Goal: Navigation & Orientation: Understand site structure

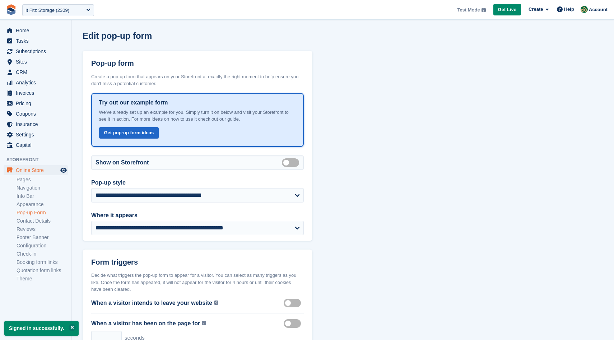
click at [584, 3] on div "Test Mode Your account is currently in Test Mode. This allows you to experiment…" at bounding box center [532, 9] width 157 height 19
click at [587, 6] on div "Account" at bounding box center [594, 10] width 32 height 13
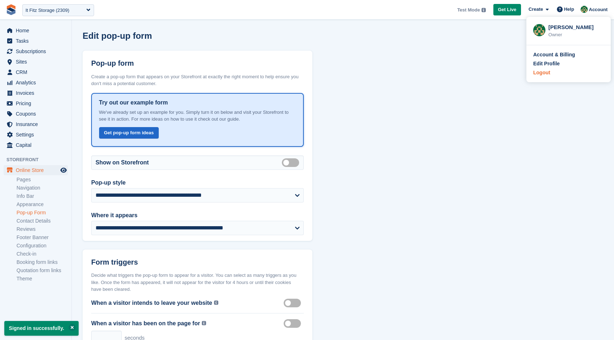
click at [560, 72] on div "Logout" at bounding box center [568, 73] width 71 height 8
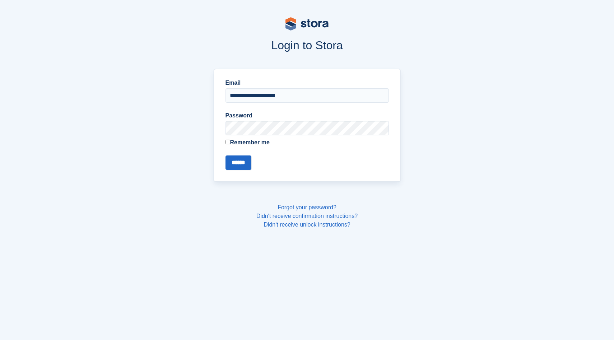
click at [260, 144] on label "Remember me" at bounding box center [306, 142] width 163 height 9
click at [244, 165] on input "******" at bounding box center [238, 162] width 26 height 14
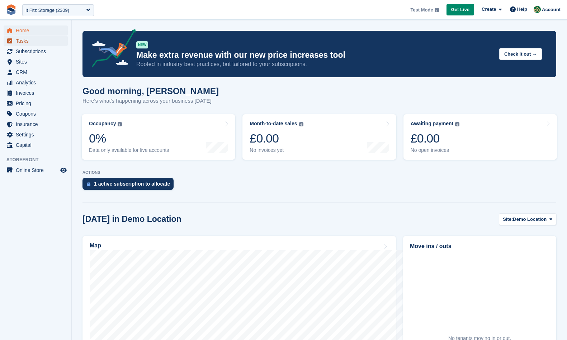
click at [55, 42] on span "Tasks" at bounding box center [37, 41] width 43 height 10
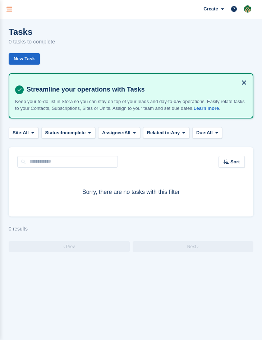
click at [10, 9] on icon "menu" at bounding box center [9, 9] width 6 height 6
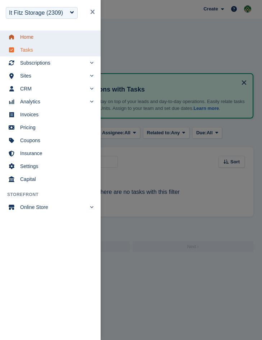
click at [23, 37] on span "Home" at bounding box center [55, 37] width 70 height 10
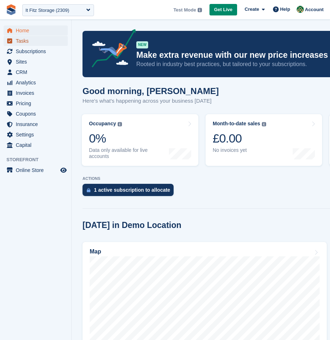
click at [32, 41] on span "Tasks" at bounding box center [37, 41] width 43 height 10
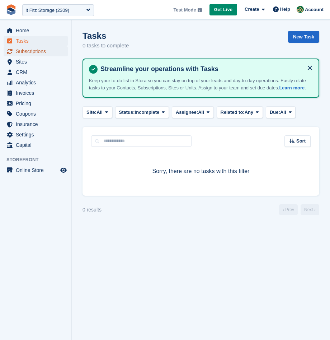
click at [51, 53] on span "Subscriptions" at bounding box center [37, 51] width 43 height 10
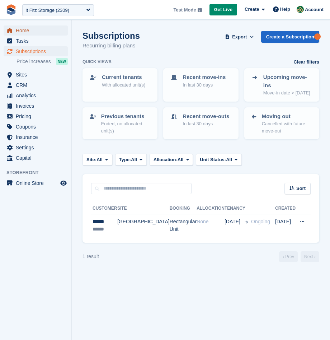
click at [44, 30] on span "Home" at bounding box center [37, 30] width 43 height 10
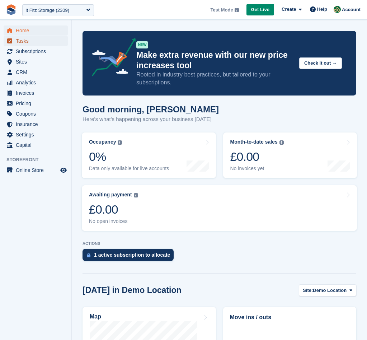
click at [27, 42] on span "Tasks" at bounding box center [37, 41] width 43 height 10
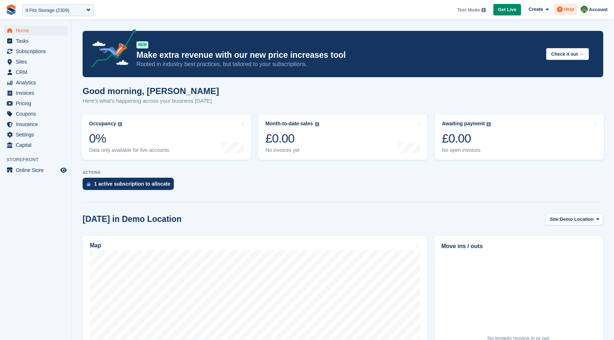
click at [567, 10] on span "Help" at bounding box center [569, 9] width 10 height 7
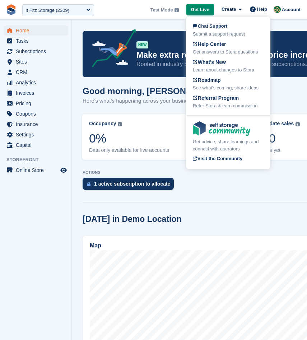
click at [121, 10] on span "**********" at bounding box center [153, 9] width 307 height 19
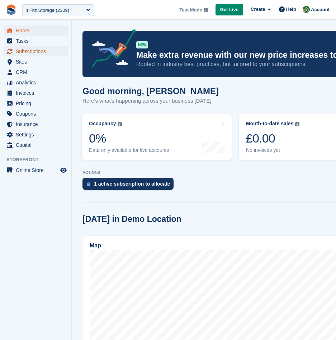
click at [31, 56] on span "Subscriptions" at bounding box center [37, 51] width 43 height 10
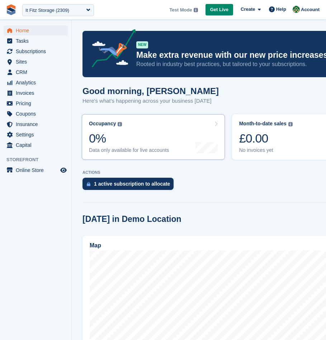
click at [136, 137] on div "0%" at bounding box center [129, 138] width 80 height 15
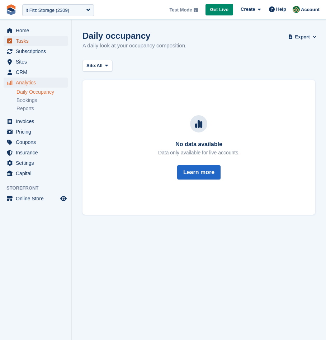
click at [43, 37] on span "Tasks" at bounding box center [37, 41] width 43 height 10
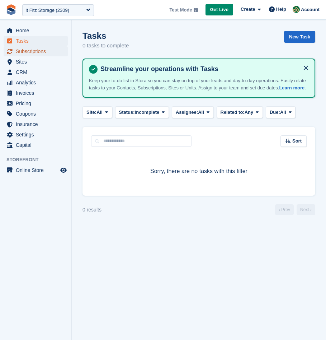
click at [43, 51] on span "Subscriptions" at bounding box center [37, 51] width 43 height 10
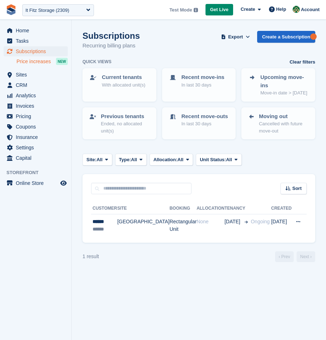
click at [40, 61] on span "Price increases" at bounding box center [34, 61] width 34 height 7
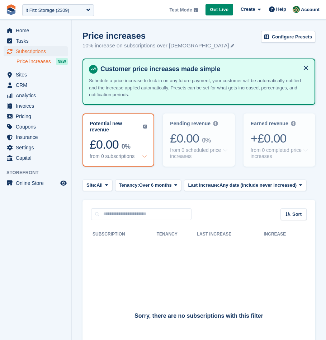
click at [19, 25] on div "Home Tasks Subscriptions Subscriptions Subscriptions Price increases NEW Price …" at bounding box center [35, 93] width 71 height 141
click at [28, 27] on span "Home" at bounding box center [37, 30] width 43 height 10
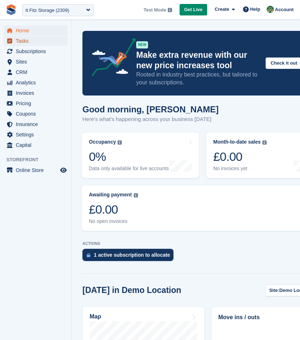
drag, startPoint x: 0, startPoint y: 0, endPoint x: 31, endPoint y: 39, distance: 49.8
click at [31, 39] on span "Tasks" at bounding box center [37, 41] width 43 height 10
click at [20, 41] on span "Tasks" at bounding box center [37, 41] width 43 height 10
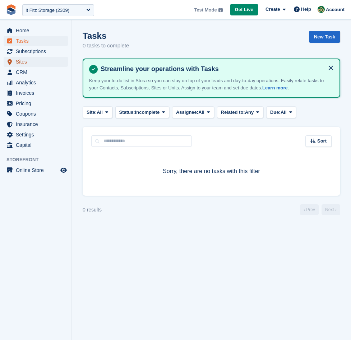
click at [34, 66] on span "Sites" at bounding box center [37, 62] width 43 height 10
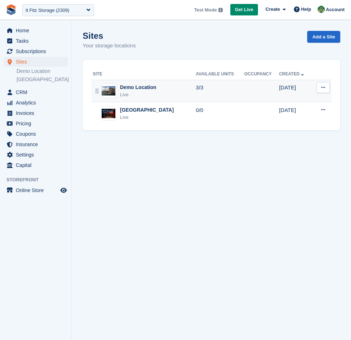
click at [168, 91] on div "Demo Location Live" at bounding box center [144, 91] width 103 height 15
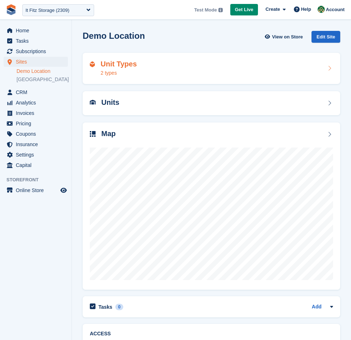
click at [123, 65] on h2 "Unit Types" at bounding box center [118, 64] width 36 height 8
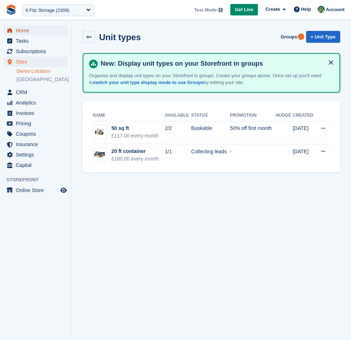
click at [27, 29] on span "Home" at bounding box center [37, 30] width 43 height 10
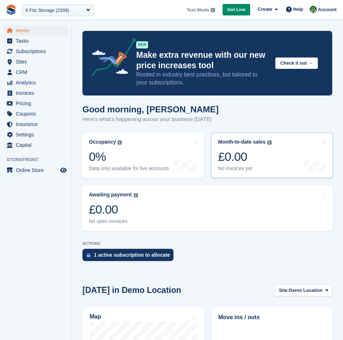
click at [246, 141] on div "Month-to-date sales" at bounding box center [242, 142] width 47 height 6
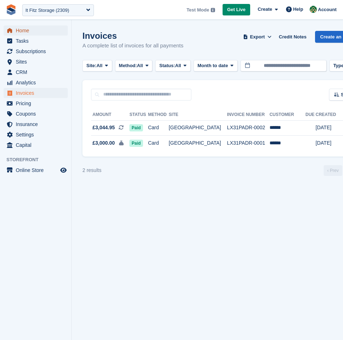
click at [31, 29] on span "Home" at bounding box center [37, 30] width 43 height 10
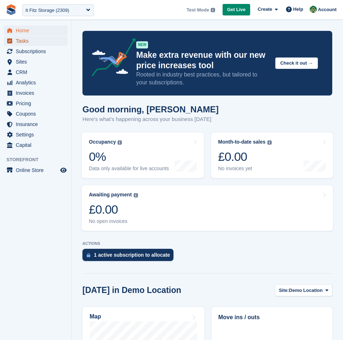
click at [32, 42] on span "Tasks" at bounding box center [37, 41] width 43 height 10
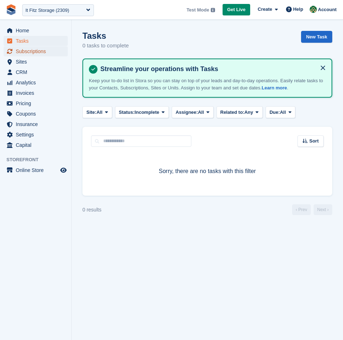
click at [33, 55] on span "Subscriptions" at bounding box center [37, 51] width 43 height 10
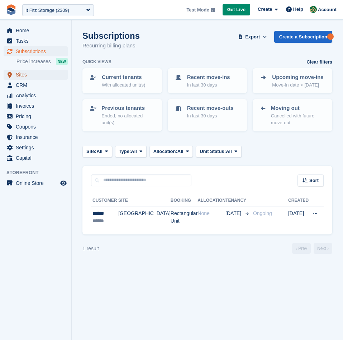
click at [36, 79] on span "Sites" at bounding box center [37, 75] width 43 height 10
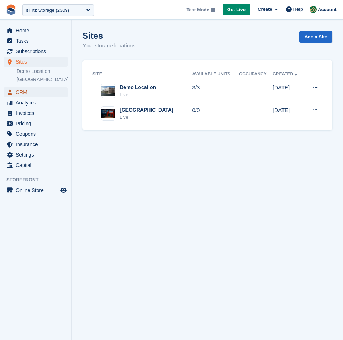
click at [38, 88] on span "CRM" at bounding box center [37, 92] width 43 height 10
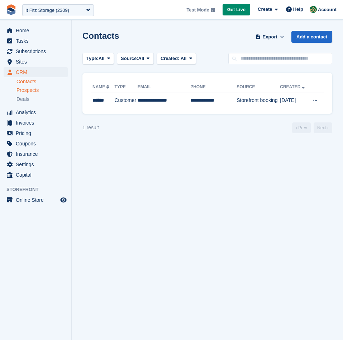
click at [32, 90] on span "Prospects" at bounding box center [28, 90] width 22 height 7
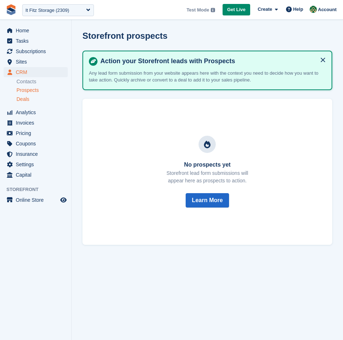
click at [28, 98] on span "Deals" at bounding box center [23, 99] width 13 height 7
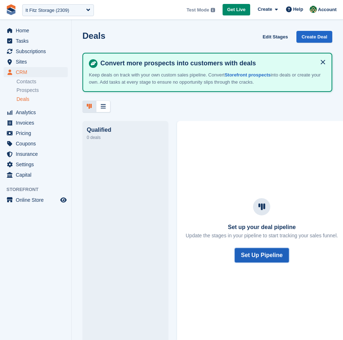
click at [276, 259] on button "Set Up Pipeline" at bounding box center [262, 255] width 54 height 14
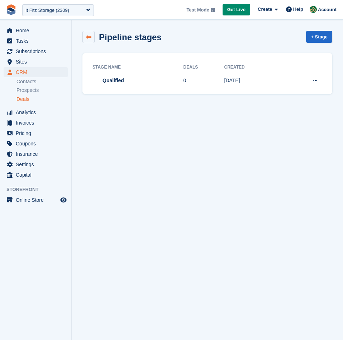
click at [90, 36] on icon at bounding box center [88, 36] width 5 height 5
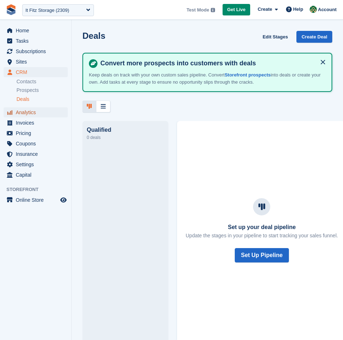
click at [32, 116] on span "Analytics" at bounding box center [37, 112] width 43 height 10
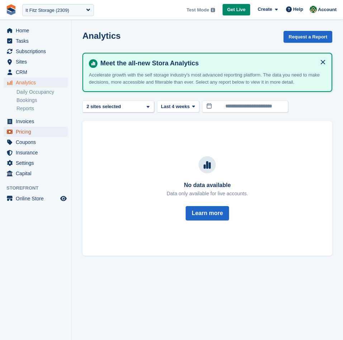
click at [30, 131] on span "Pricing" at bounding box center [37, 132] width 43 height 10
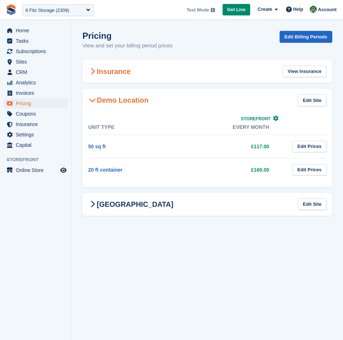
click at [108, 71] on h2 "Insurance" at bounding box center [109, 71] width 42 height 9
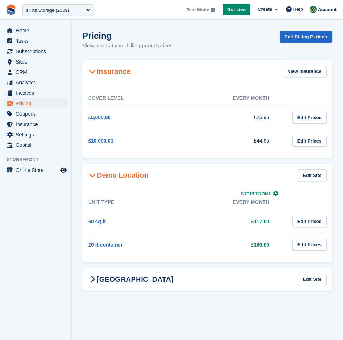
click at [108, 71] on h2 "Insurance" at bounding box center [109, 71] width 42 height 9
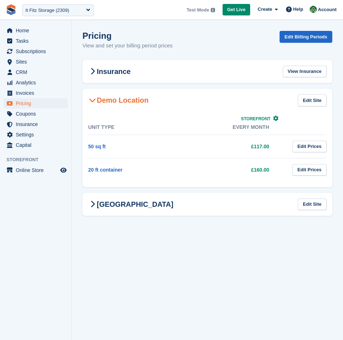
click at [114, 104] on h2 "Demo Location" at bounding box center [118, 100] width 60 height 9
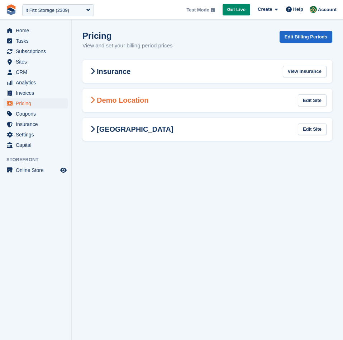
click at [114, 104] on h2 "Demo Location" at bounding box center [118, 100] width 60 height 9
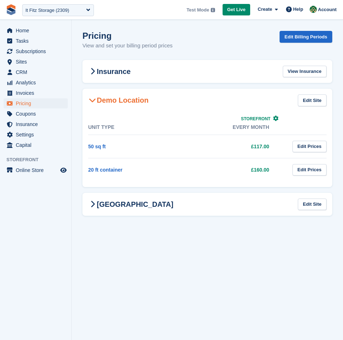
click at [114, 104] on h2 "Demo Location" at bounding box center [118, 100] width 60 height 9
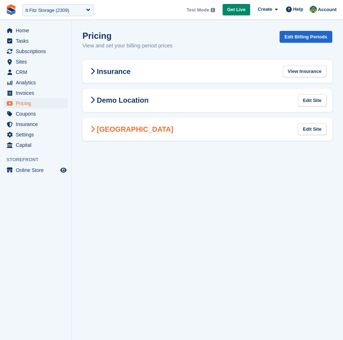
click at [115, 138] on div "Jordanstown Edit Site" at bounding box center [208, 129] width 250 height 23
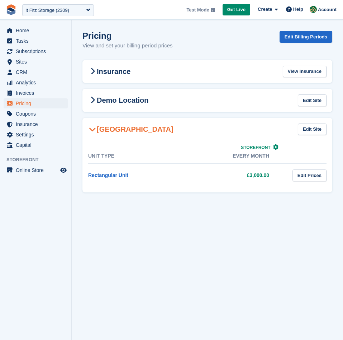
click at [115, 138] on div "Jordanstown Edit Site" at bounding box center [208, 129] width 250 height 23
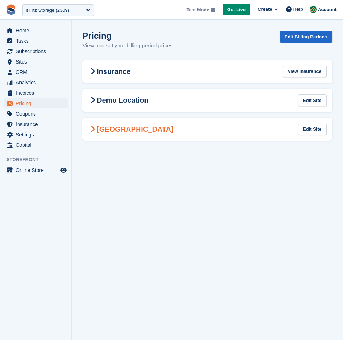
click at [115, 138] on div "Jordanstown Edit Site" at bounding box center [208, 129] width 250 height 23
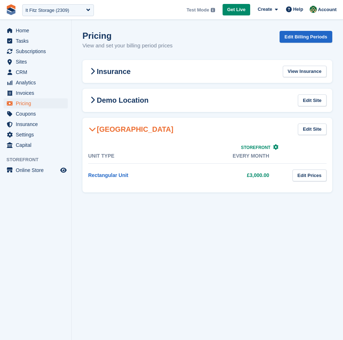
click at [115, 138] on div "Jordanstown Edit Site" at bounding box center [208, 129] width 250 height 23
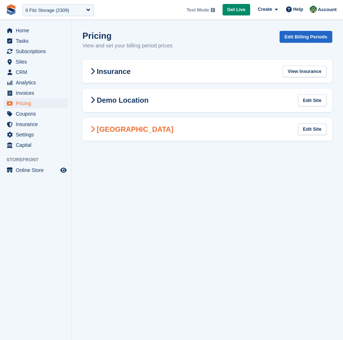
click at [115, 138] on div "Jordanstown Edit Site" at bounding box center [208, 129] width 250 height 23
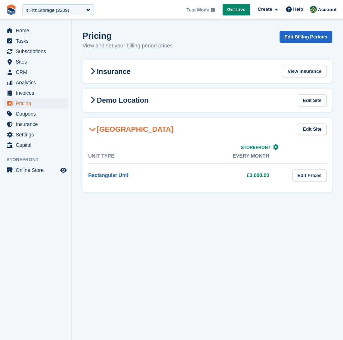
click at [115, 138] on div "Jordanstown Edit Site" at bounding box center [208, 129] width 250 height 23
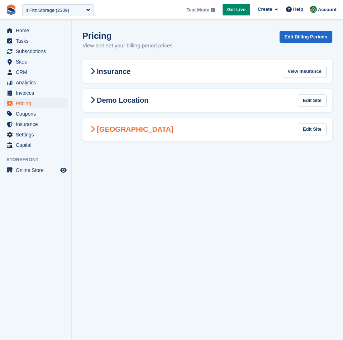
click at [115, 138] on div "Jordanstown Edit Site" at bounding box center [208, 129] width 250 height 23
click at [22, 114] on span "Coupons" at bounding box center [37, 114] width 43 height 10
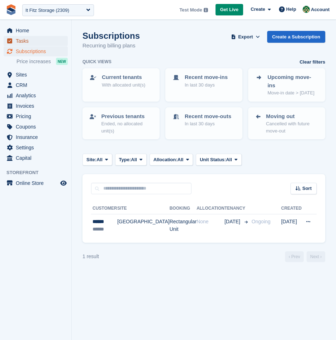
click at [32, 43] on span "Tasks" at bounding box center [37, 41] width 43 height 10
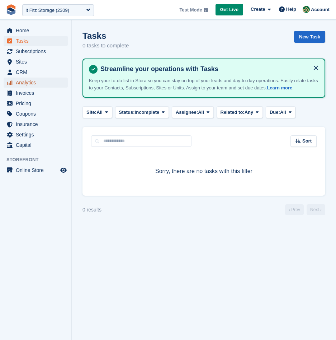
click at [34, 79] on span "Analytics" at bounding box center [37, 83] width 43 height 10
